Goal: Transaction & Acquisition: Book appointment/travel/reservation

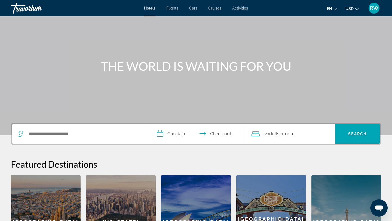
scroll to position [28, 0]
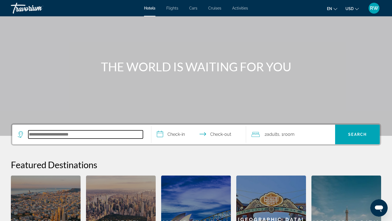
click at [86, 137] on input "Search hotel destination" at bounding box center [85, 135] width 115 height 8
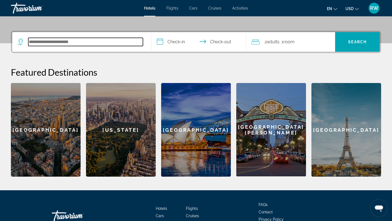
scroll to position [133, 0]
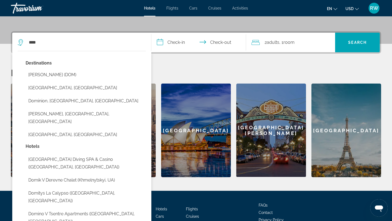
click at [79, 88] on button "[GEOGRAPHIC_DATA], [GEOGRAPHIC_DATA]" at bounding box center [86, 88] width 120 height 10
type input "**********"
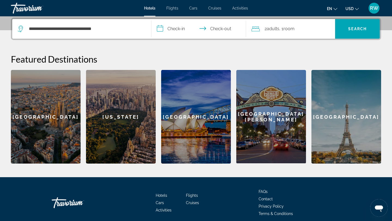
click at [178, 29] on input "**********" at bounding box center [199, 29] width 97 height 21
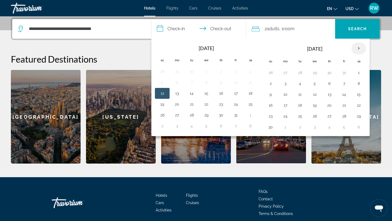
click at [358, 48] on th "Next month" at bounding box center [359, 49] width 15 height 12
click at [332, 85] on button "11" at bounding box center [329, 84] width 9 height 8
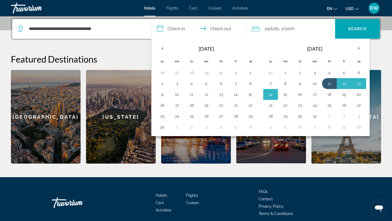
click at [287, 96] on button "15" at bounding box center [285, 95] width 9 height 8
type input "**********"
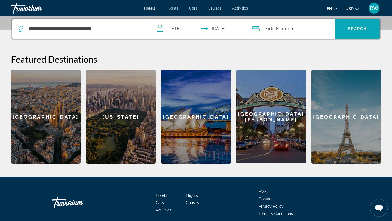
click at [366, 28] on span "Search" at bounding box center [357, 29] width 19 height 4
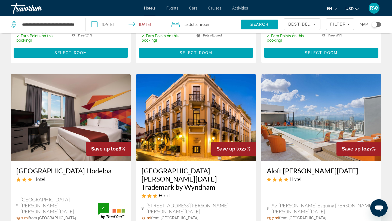
scroll to position [761, 0]
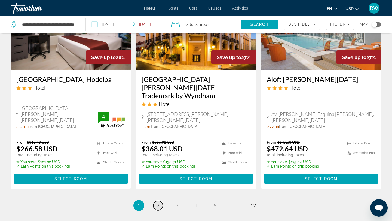
click at [159, 203] on span "2" at bounding box center [158, 206] width 3 height 6
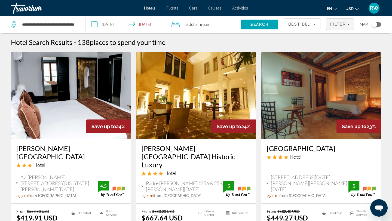
click at [346, 23] on div "Filter" at bounding box center [340, 24] width 20 height 4
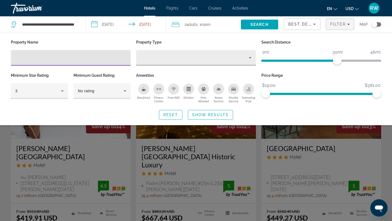
click at [240, 60] on div "Property type" at bounding box center [195, 57] width 108 height 7
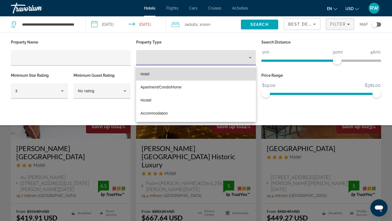
click at [219, 73] on mat-option "Hotel" at bounding box center [196, 74] width 120 height 13
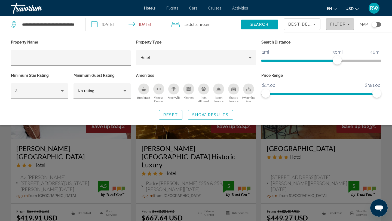
click at [347, 26] on div "Filter" at bounding box center [340, 24] width 20 height 4
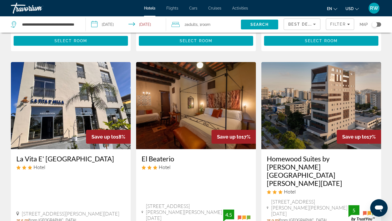
scroll to position [764, 0]
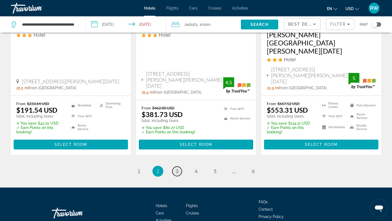
click at [176, 168] on span "3" at bounding box center [177, 171] width 3 height 6
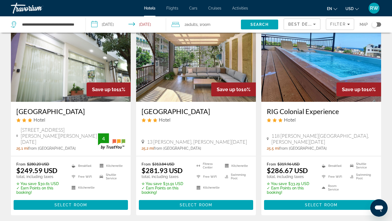
scroll to position [737, 0]
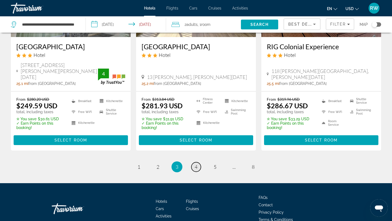
click at [196, 164] on span "4" at bounding box center [196, 167] width 3 height 6
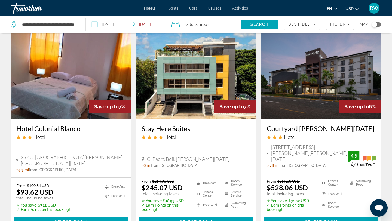
scroll to position [750, 0]
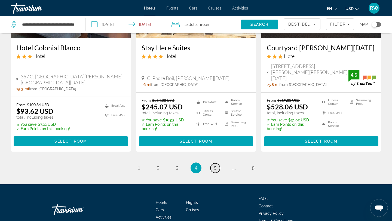
click at [217, 163] on link "page 5" at bounding box center [216, 168] width 10 height 10
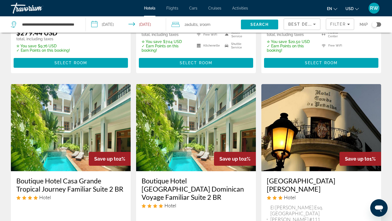
scroll to position [764, 0]
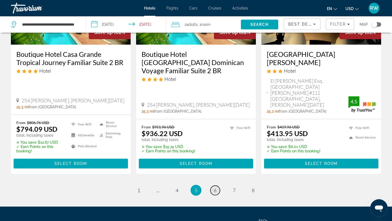
click at [218, 186] on link "page 6" at bounding box center [216, 191] width 10 height 10
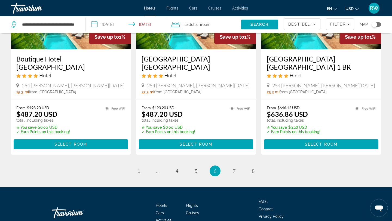
scroll to position [748, 0]
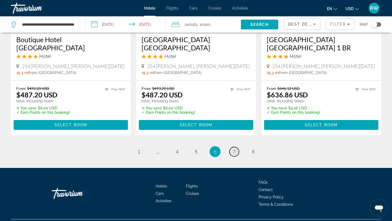
click at [235, 149] on span "7" at bounding box center [234, 152] width 3 height 6
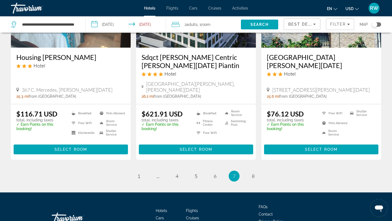
scroll to position [744, 0]
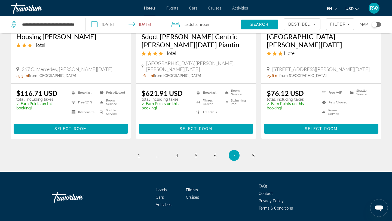
click at [258, 150] on li "page 8" at bounding box center [253, 155] width 11 height 11
click at [256, 151] on link "page 8" at bounding box center [254, 156] width 10 height 10
